Goal: Navigation & Orientation: Find specific page/section

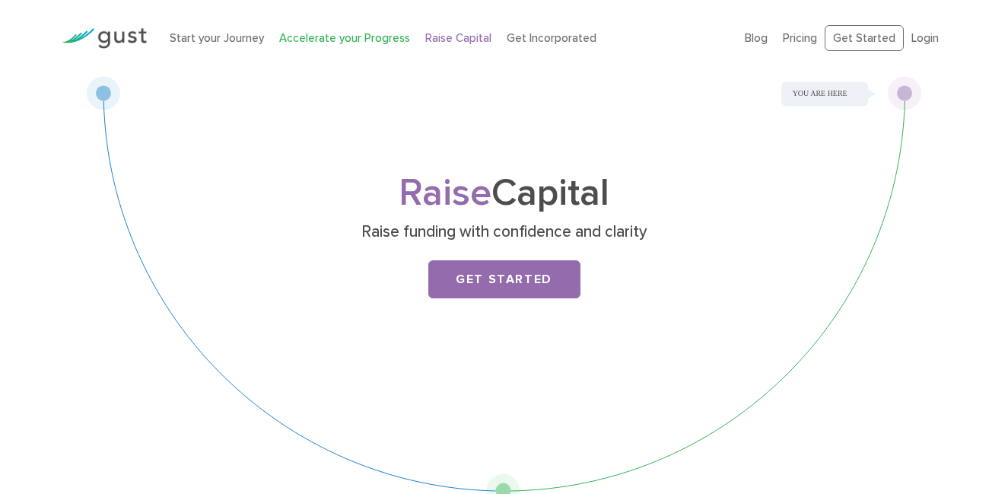
click at [377, 40] on link "Accelerate your Progress" at bounding box center [344, 38] width 131 height 14
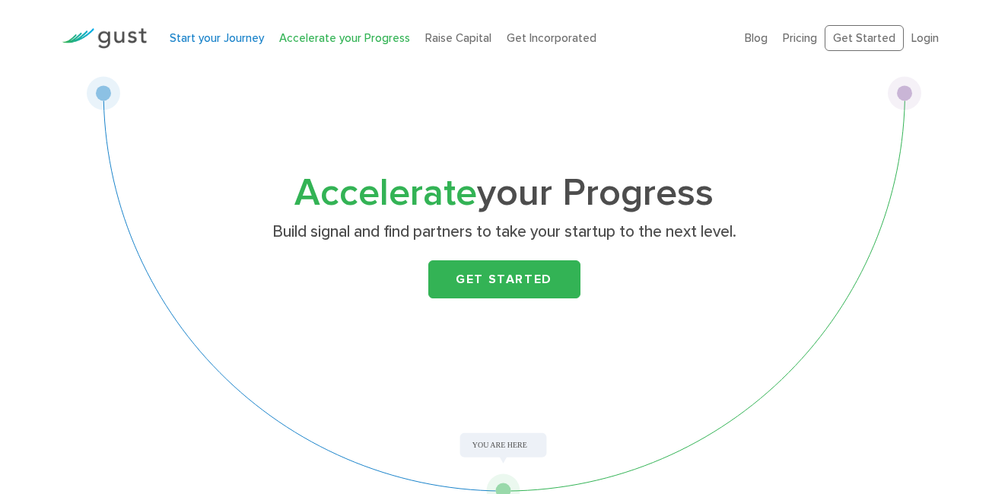
click at [249, 40] on link "Start your Journey" at bounding box center [217, 38] width 94 height 14
